Goal: Navigation & Orientation: Find specific page/section

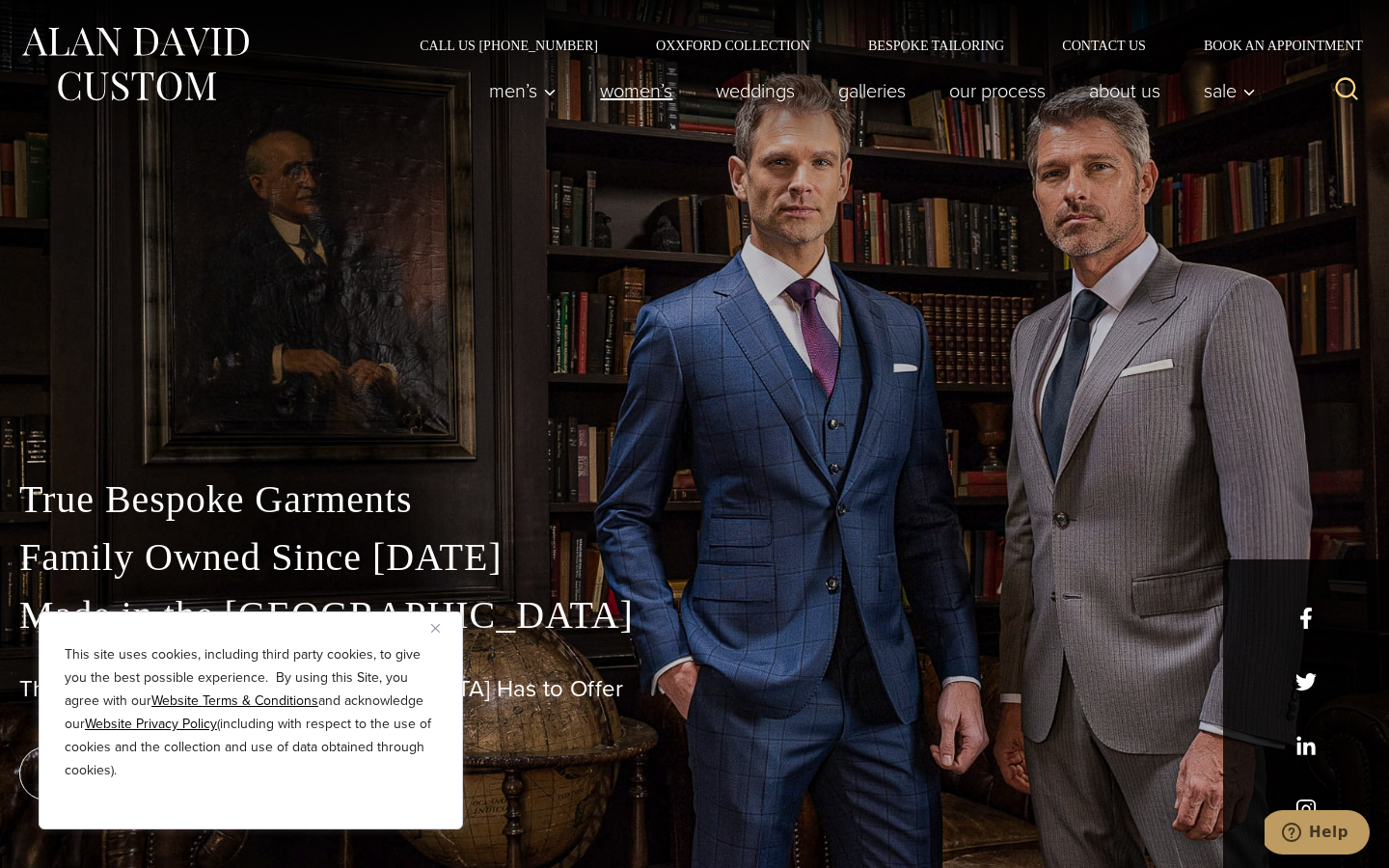
click at [619, 97] on link "Women’s" at bounding box center [637, 91] width 116 height 39
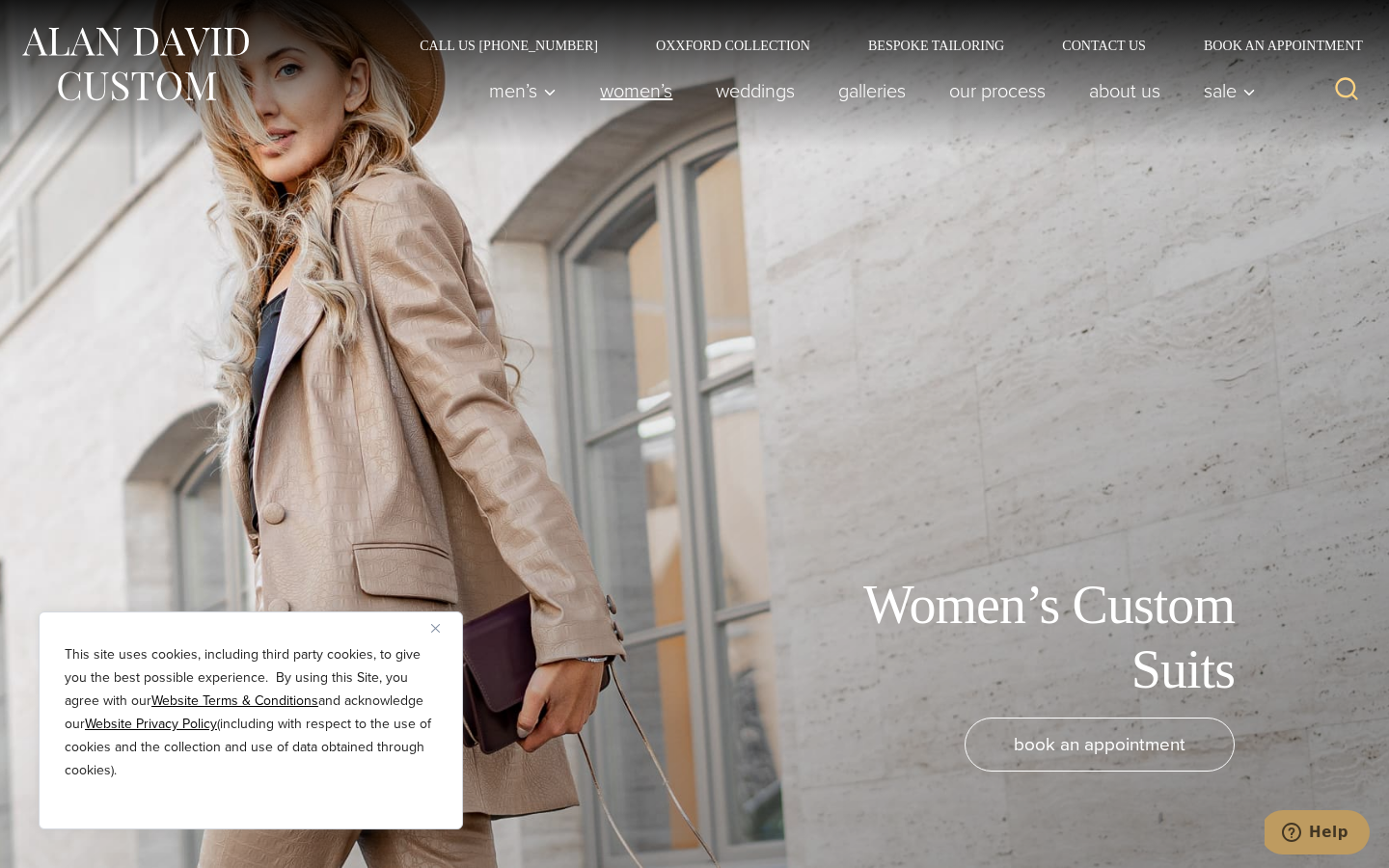
click at [618, 89] on link "Women’s" at bounding box center [637, 91] width 116 height 39
click at [1103, 636] on h1 "Women’s Custom Suits" at bounding box center [1017, 638] width 434 height 130
